Goal: Communication & Community: Answer question/provide support

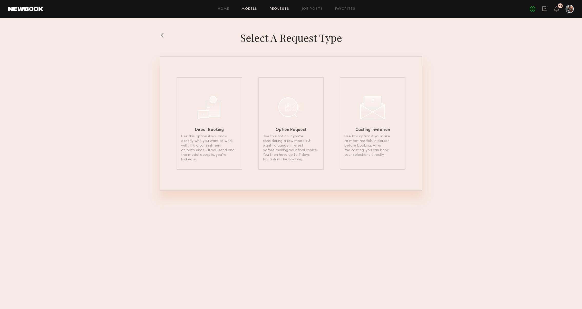
click at [249, 8] on link "Models" at bounding box center [249, 8] width 16 height 3
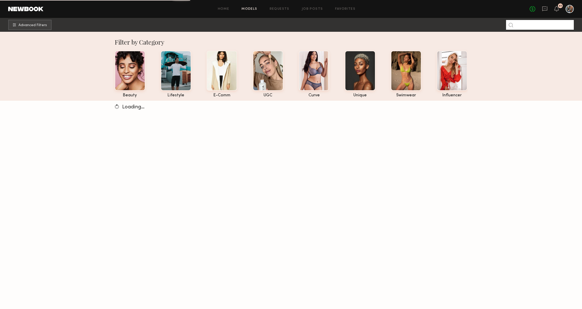
click at [533, 25] on input at bounding box center [540, 25] width 68 height 10
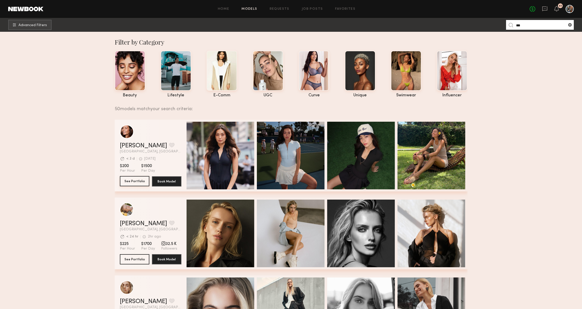
type input "***"
click at [138, 183] on button "See Portfolio" at bounding box center [135, 181] width 30 height 10
click at [282, 10] on link "Requests" at bounding box center [280, 8] width 20 height 3
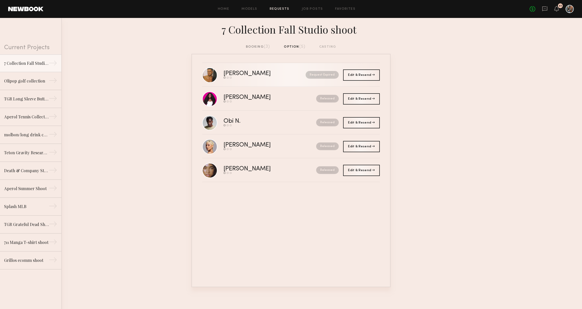
click at [233, 72] on div "[PERSON_NAME]" at bounding box center [255, 74] width 65 height 6
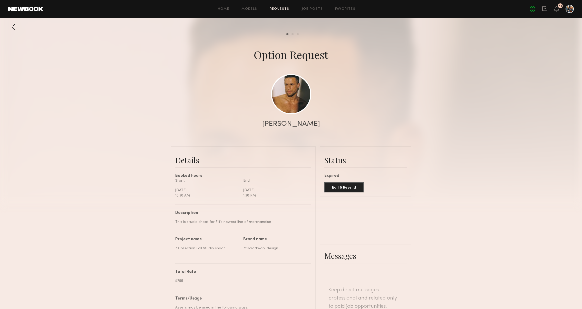
scroll to position [226, 0]
click at [287, 92] on link at bounding box center [291, 94] width 40 height 40
click at [281, 94] on link at bounding box center [291, 94] width 40 height 40
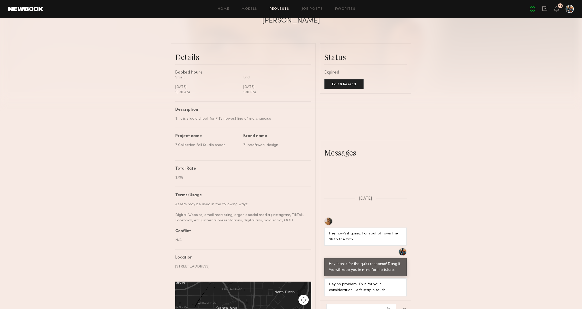
scroll to position [180, 0]
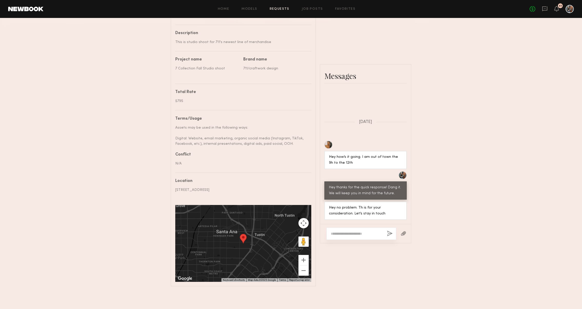
click at [353, 234] on textarea at bounding box center [357, 233] width 52 height 5
type textarea "**********"
click at [389, 231] on button "button" at bounding box center [390, 234] width 6 height 6
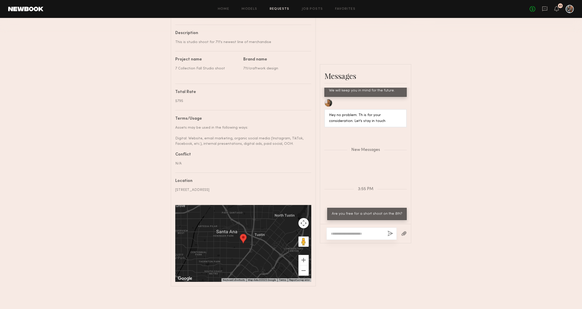
scroll to position [327, 0]
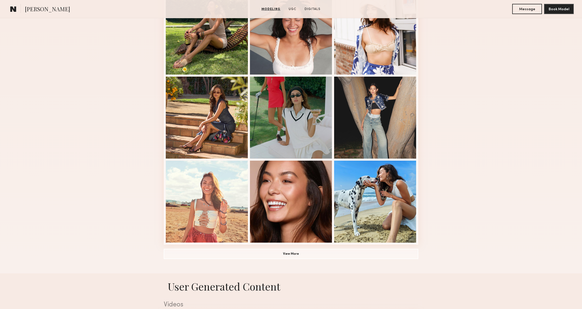
scroll to position [253, 0]
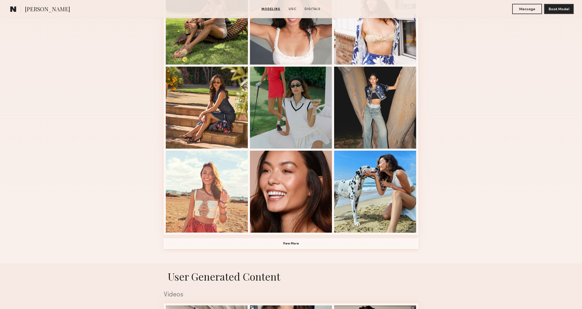
click at [276, 246] on button "View More" at bounding box center [291, 244] width 255 height 10
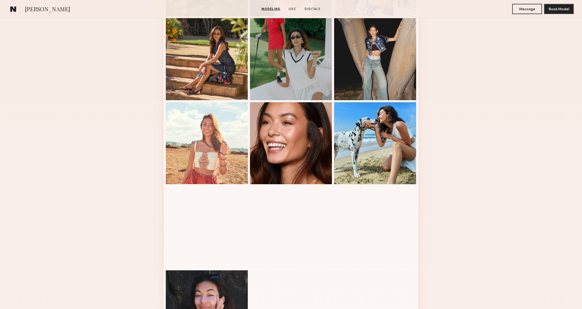
scroll to position [306, 0]
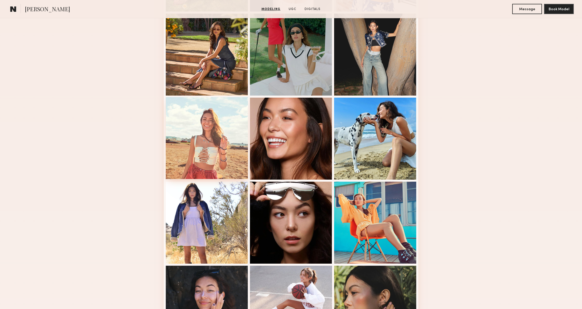
click at [198, 130] on div at bounding box center [207, 138] width 82 height 82
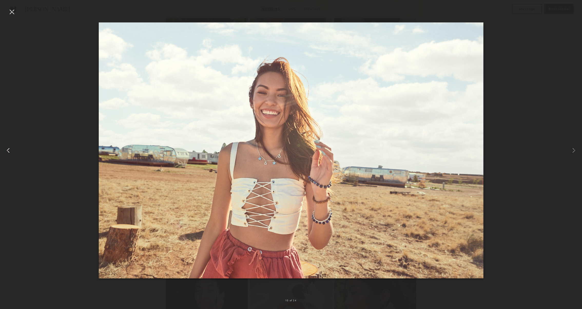
click at [7, 12] on div at bounding box center [11, 150] width 23 height 285
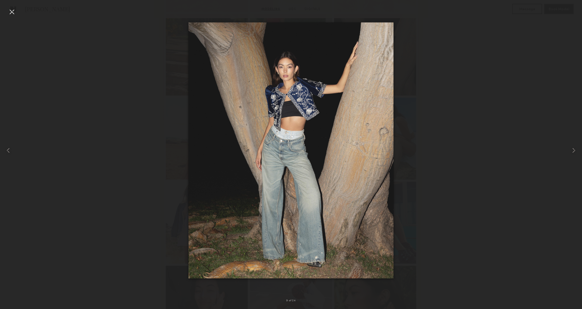
click at [9, 12] on div at bounding box center [12, 12] width 8 height 8
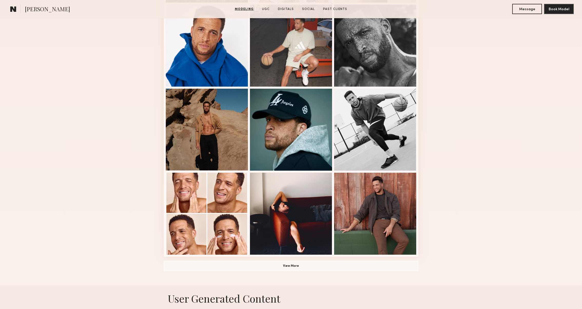
scroll to position [233, 0]
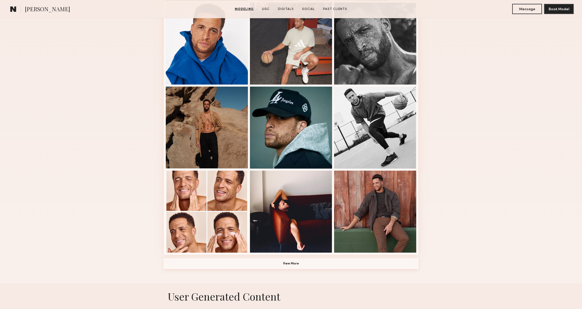
click at [288, 264] on button "View More" at bounding box center [291, 264] width 255 height 10
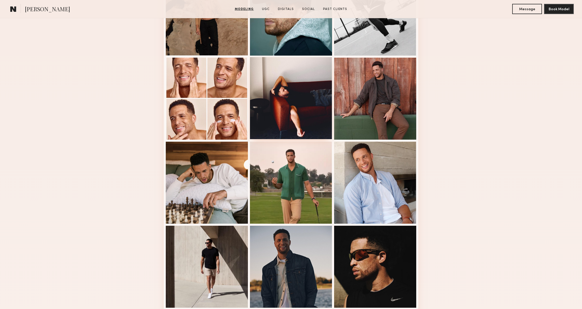
scroll to position [350, 0]
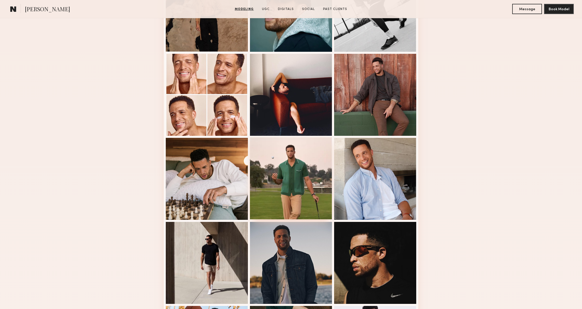
click at [299, 194] on div at bounding box center [291, 179] width 82 height 82
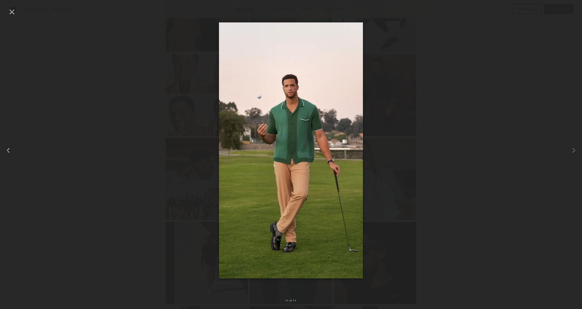
click at [17, 12] on div at bounding box center [11, 150] width 23 height 285
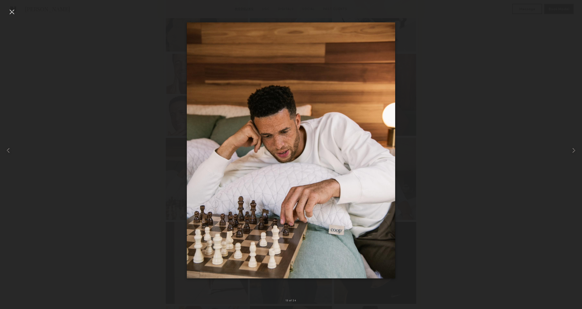
click at [12, 12] on div at bounding box center [12, 12] width 8 height 8
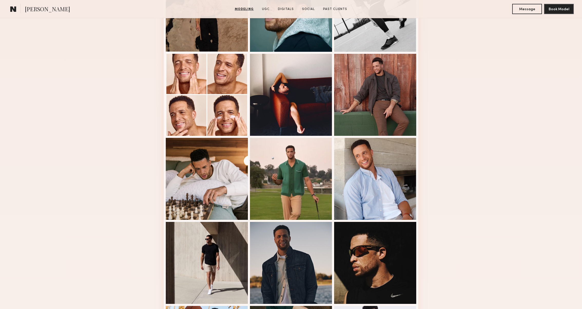
scroll to position [0, 0]
